Goal: Task Accomplishment & Management: Manage account settings

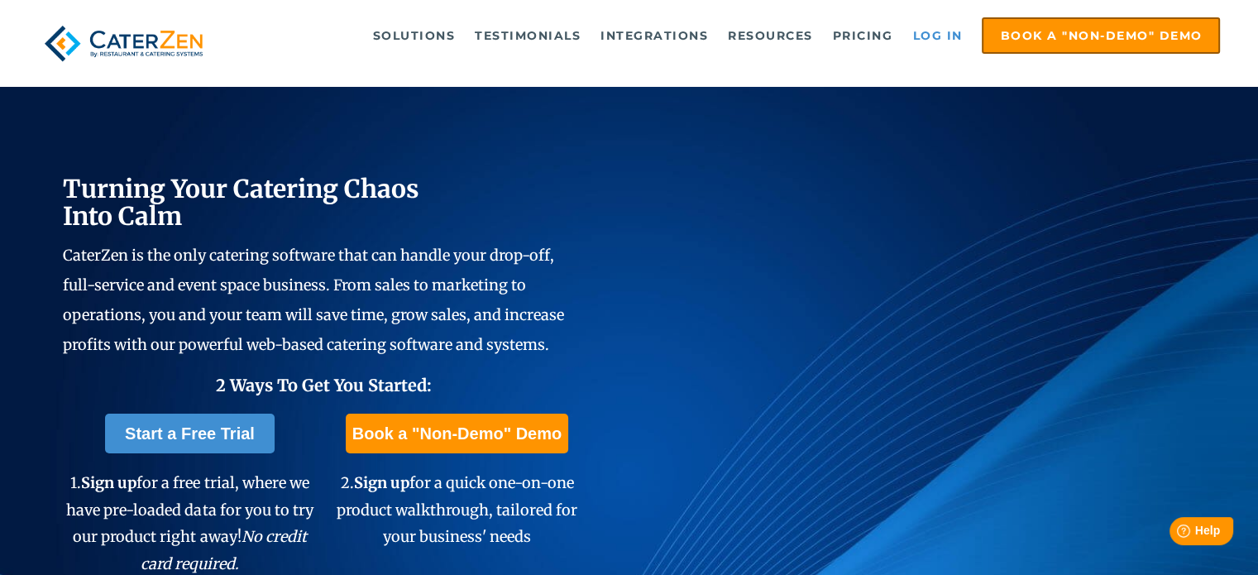
click at [941, 33] on link "Log in" at bounding box center [937, 35] width 66 height 33
click at [935, 36] on link "Log in" at bounding box center [937, 35] width 66 height 33
click at [933, 36] on link "Log in" at bounding box center [937, 35] width 66 height 33
